Goal: Find specific page/section: Find specific page/section

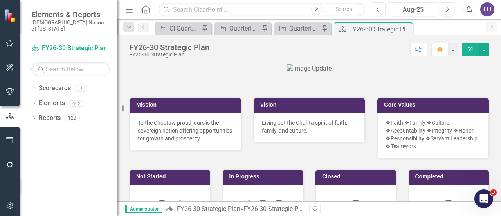
click at [6, 45] on icon "button" at bounding box center [10, 43] width 8 height 6
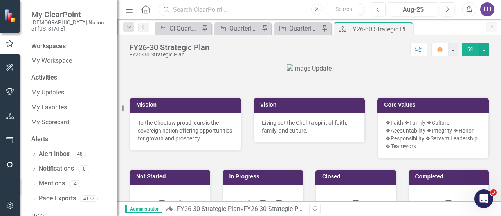
click at [207, 6] on input "text" at bounding box center [261, 10] width 207 height 14
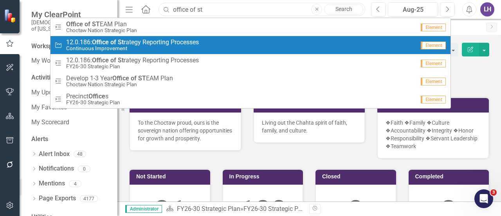
type input "office of st"
click at [133, 43] on span "12.0.186: Office of St rategy Reporting Processes" at bounding box center [132, 42] width 133 height 7
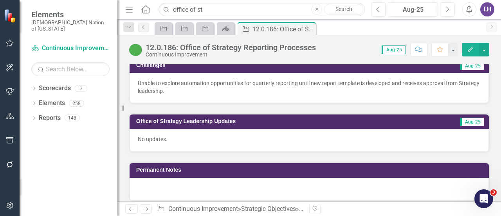
scroll to position [704, 0]
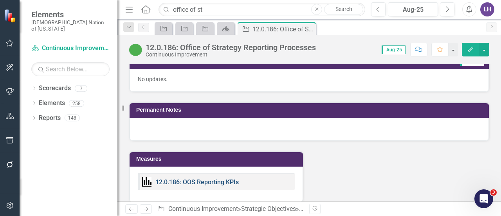
click at [224, 185] on link "12.0.186: OOS Reporting KPIs" at bounding box center [196, 181] width 83 height 7
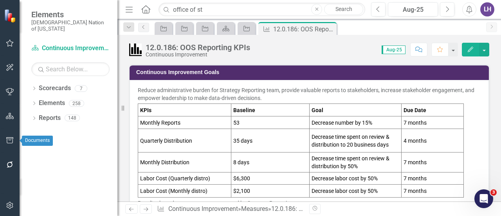
click at [6, 142] on icon "button" at bounding box center [10, 140] width 8 height 6
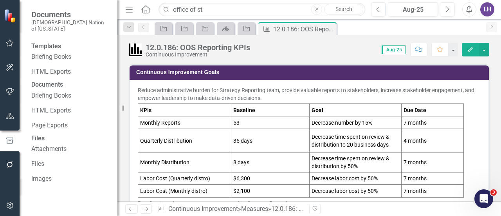
click at [43, 110] on div "Templates Briefing Books HTML Exports Documents Briefing Books HTML Exports Pag…" at bounding box center [69, 129] width 98 height 174
click at [46, 115] on link "HTML Exports" at bounding box center [70, 110] width 78 height 9
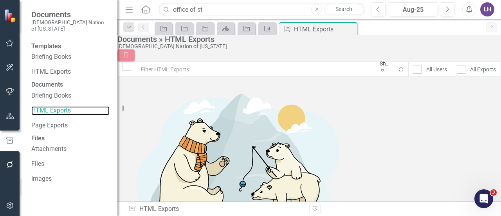
checkbox input "false"
click at [59, 67] on link "HTML Exports" at bounding box center [70, 71] width 78 height 9
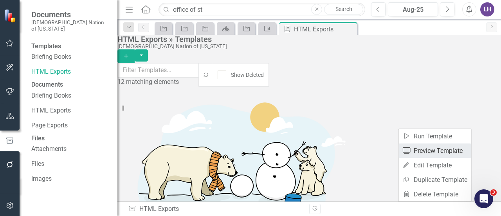
click at [450, 153] on link "Preview Preview Template" at bounding box center [435, 150] width 72 height 14
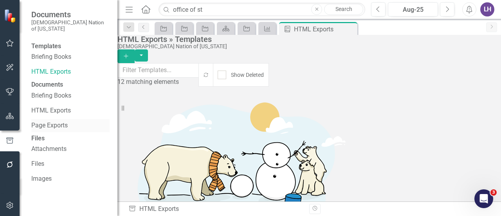
click at [59, 130] on link "Page Exports" at bounding box center [70, 125] width 78 height 9
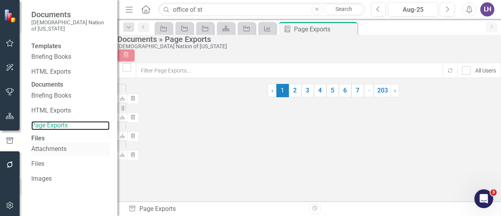
checkbox input "false"
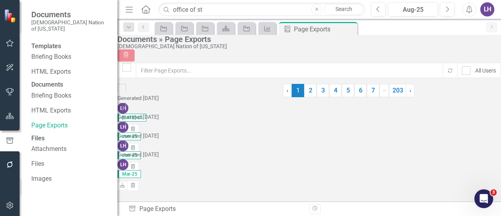
click at [9, 168] on button "button" at bounding box center [10, 165] width 18 height 16
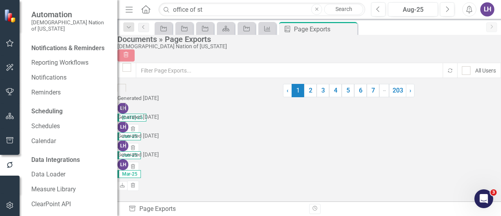
click at [7, 143] on icon "button" at bounding box center [9, 140] width 7 height 6
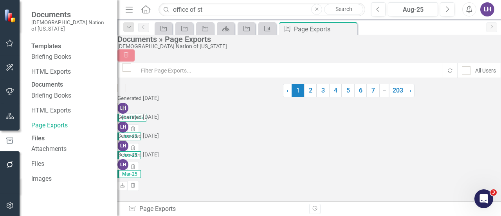
click at [8, 202] on button "button" at bounding box center [10, 205] width 18 height 16
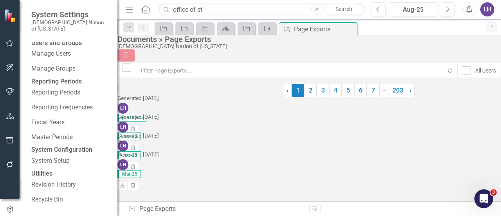
scroll to position [30, 0]
click at [64, 184] on link "Revision History" at bounding box center [70, 184] width 78 height 9
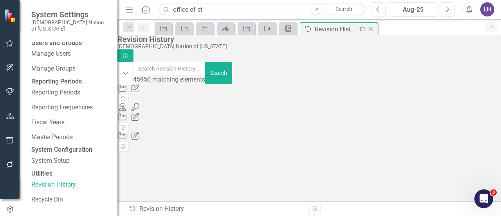
click at [372, 27] on icon at bounding box center [371, 29] width 4 height 4
click at [351, 28] on icon "Close" at bounding box center [350, 29] width 8 height 6
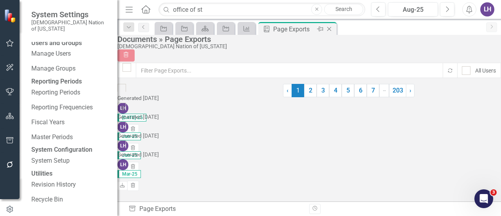
click at [330, 29] on icon "Close" at bounding box center [329, 29] width 8 height 6
